Goal: Task Accomplishment & Management: Complete application form

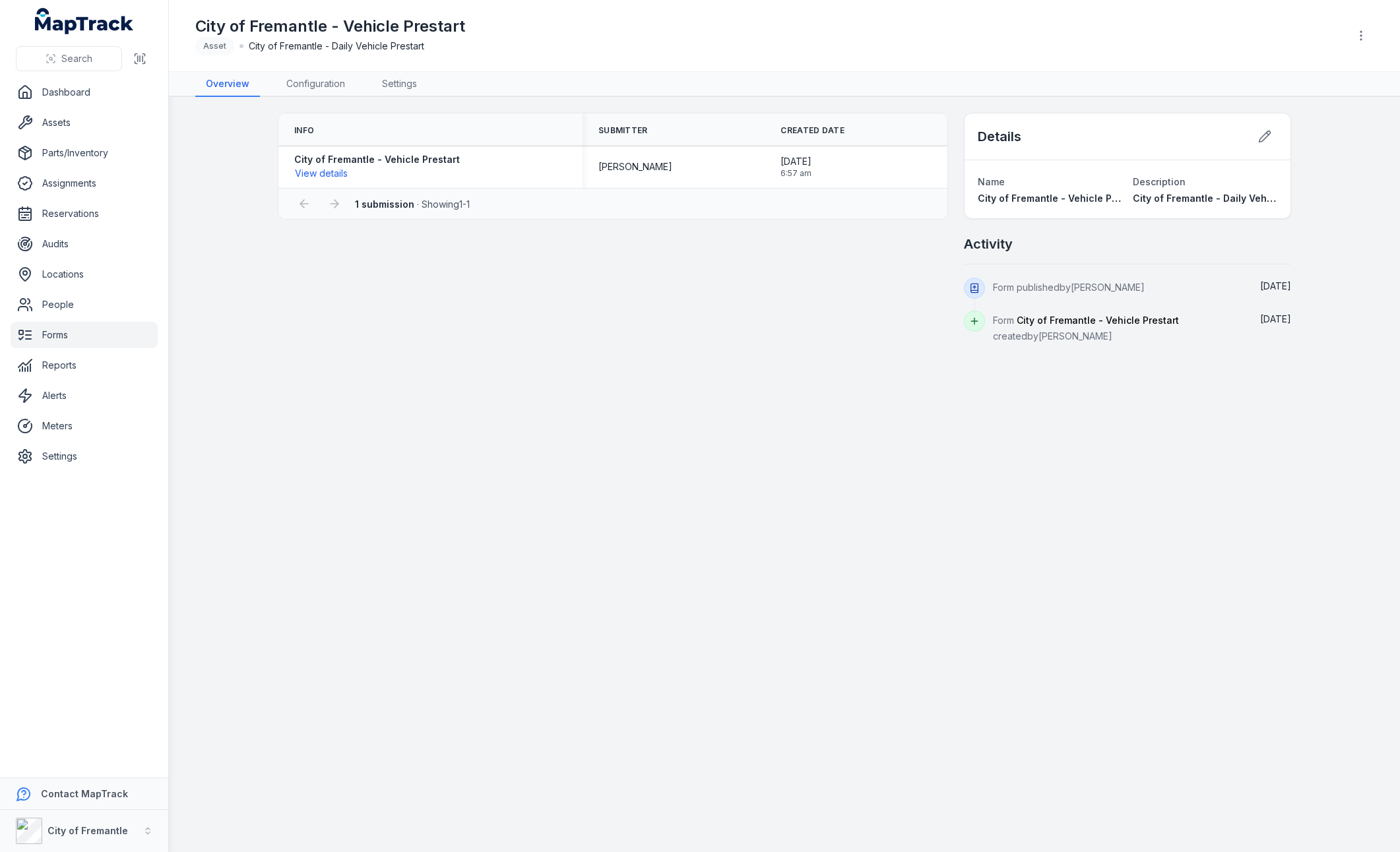
click at [69, 335] on link "Forms" at bounding box center [84, 335] width 147 height 27
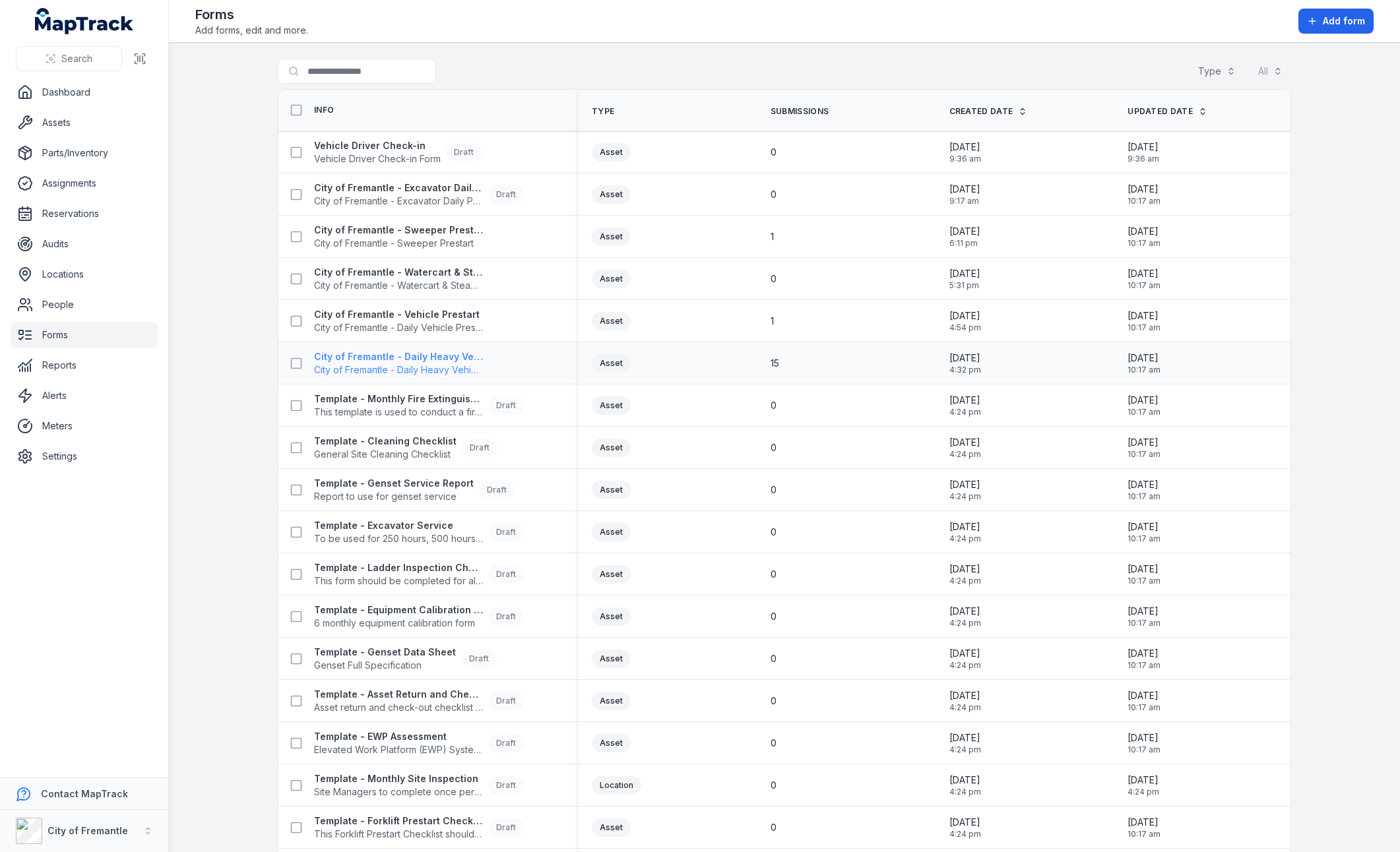
click at [436, 367] on span "City of Fremantle - Daily Heavy Vehicle Prestart" at bounding box center [398, 370] width 169 height 13
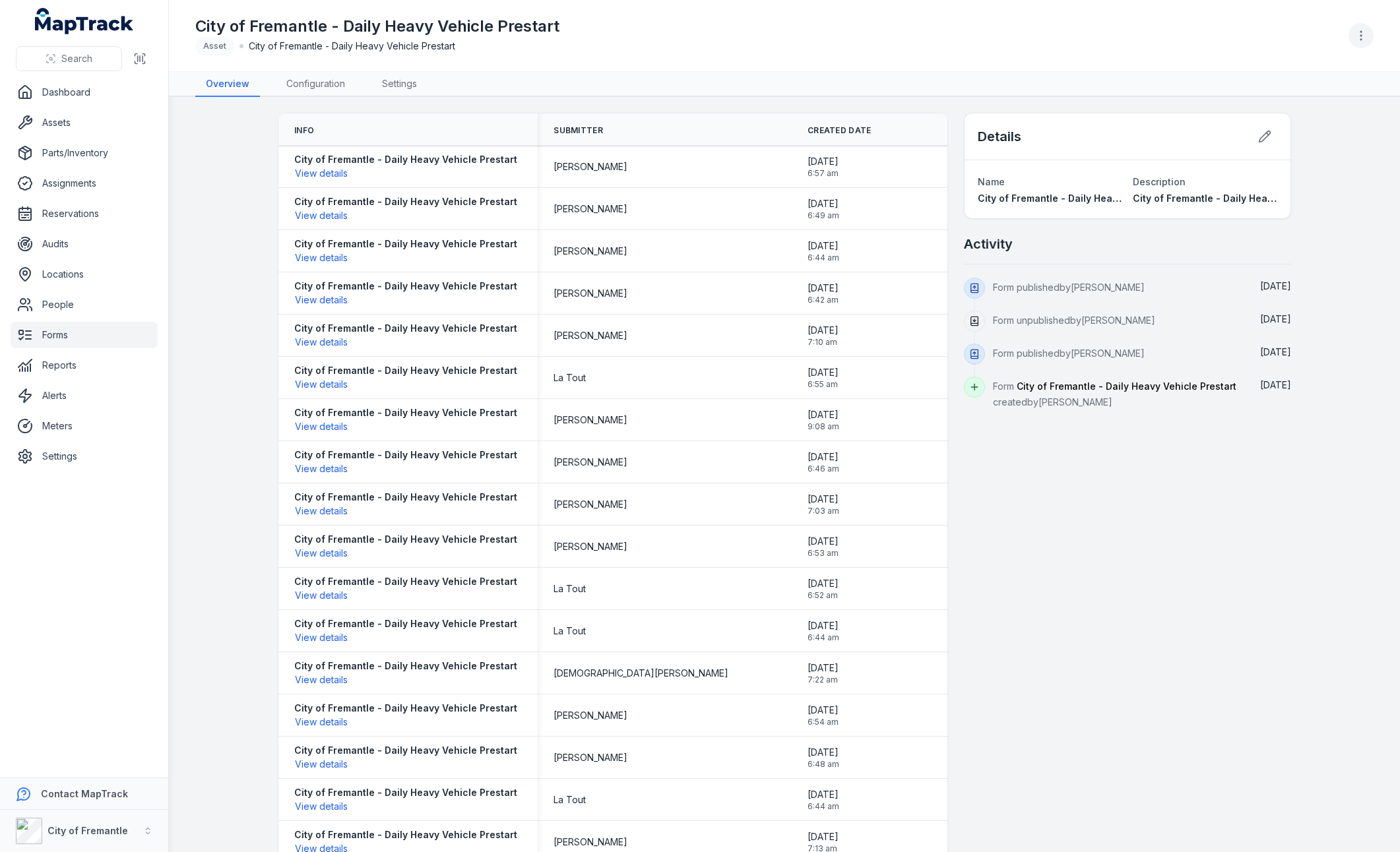
click at [1367, 43] on button "button" at bounding box center [1361, 35] width 25 height 25
click at [1138, 486] on div "Toggle Navigation City of Fremantle - Daily Heavy Vehicle Prestart Asset City o…" at bounding box center [784, 426] width 1231 height 852
